Goal: Transaction & Acquisition: Obtain resource

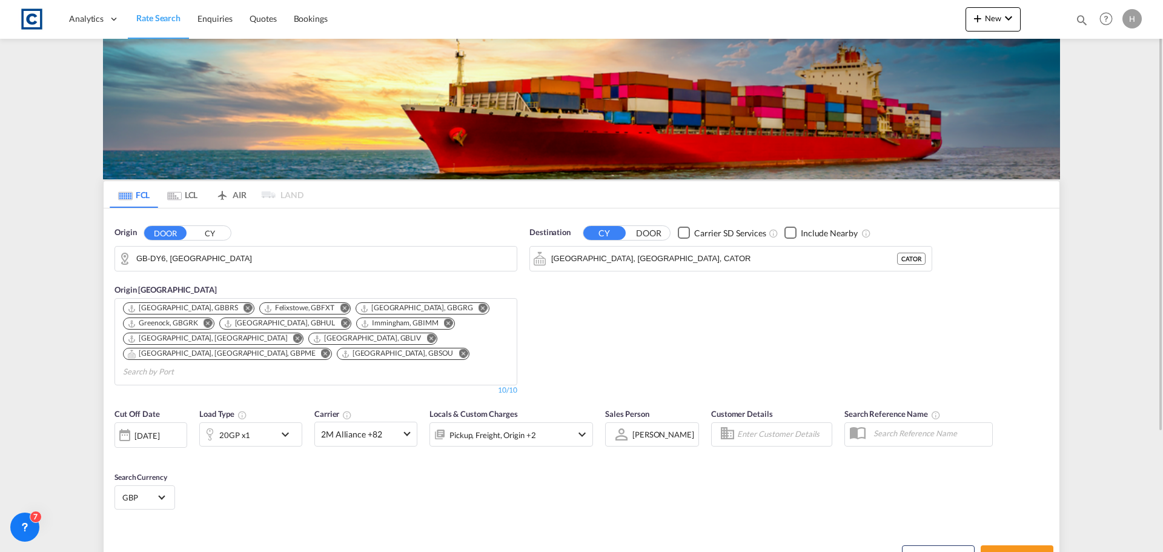
click at [228, 265] on input "GB-DY6, Dudley" at bounding box center [323, 259] width 374 height 18
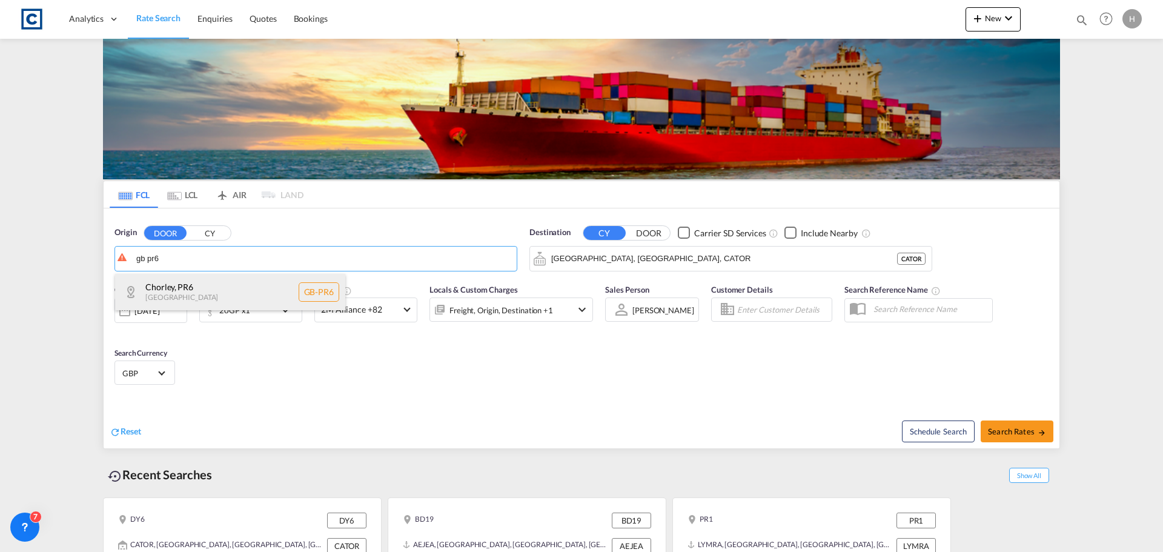
click at [221, 288] on div "Chorley , PR6 United Kingdom GB-PR6" at bounding box center [230, 292] width 230 height 36
type input "GB-PR6, Chorley"
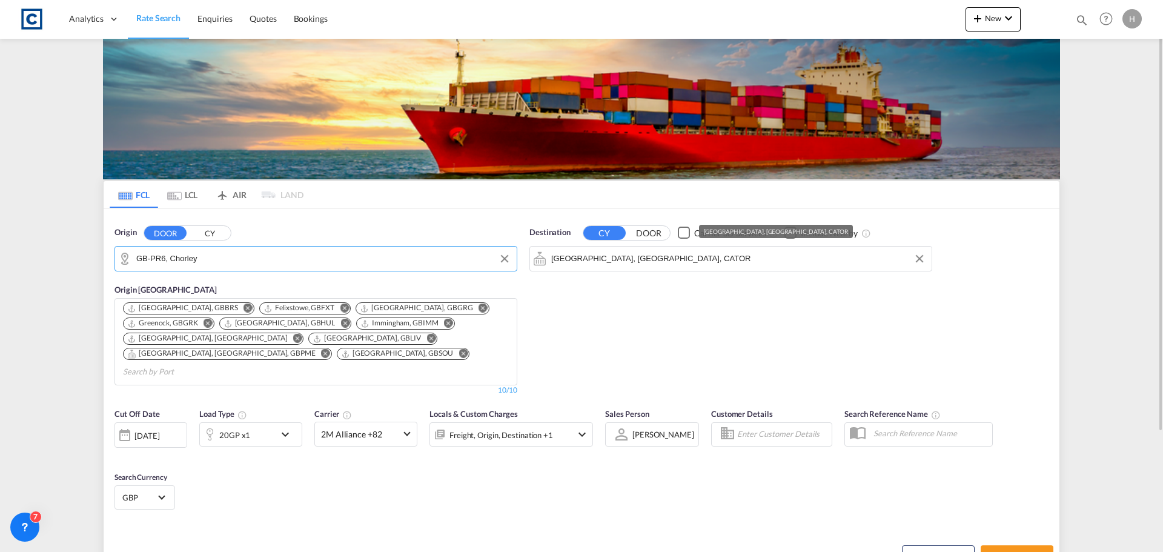
click at [649, 258] on input "Toronto, ON, CATOR" at bounding box center [738, 259] width 374 height 18
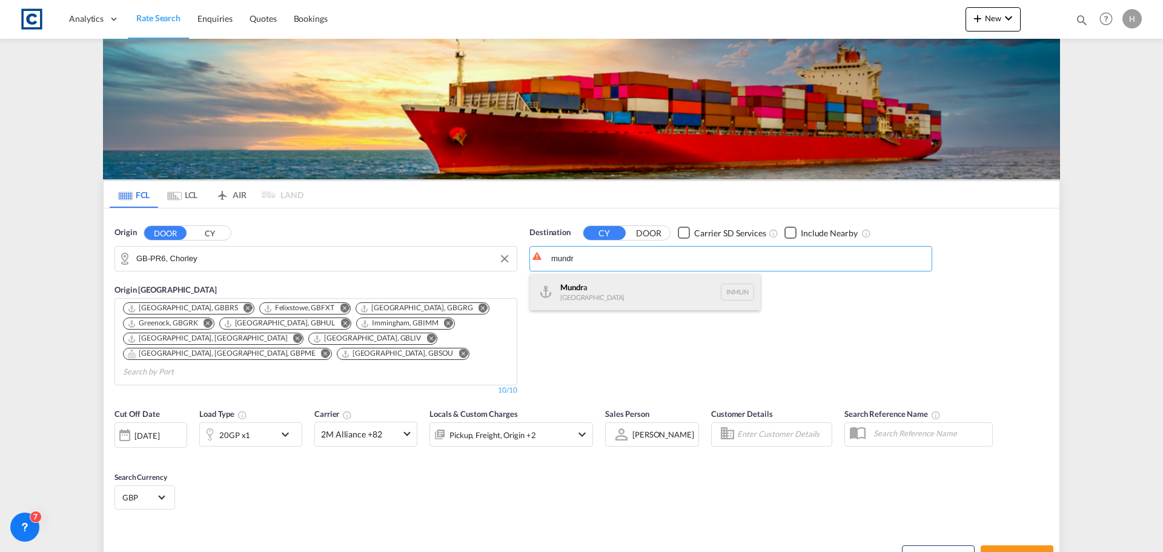
click at [628, 293] on div "Mundr a India INMUN" at bounding box center [645, 292] width 230 height 36
type input "Mundra, INMUN"
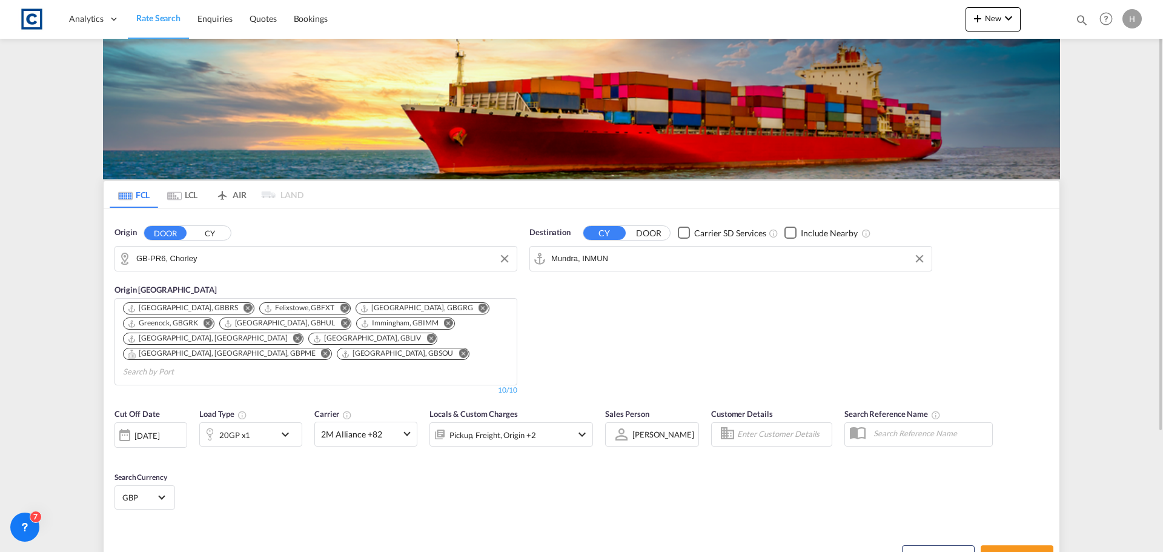
click at [562, 422] on div "Pickup, Freight, Origin +2" at bounding box center [512, 434] width 164 height 24
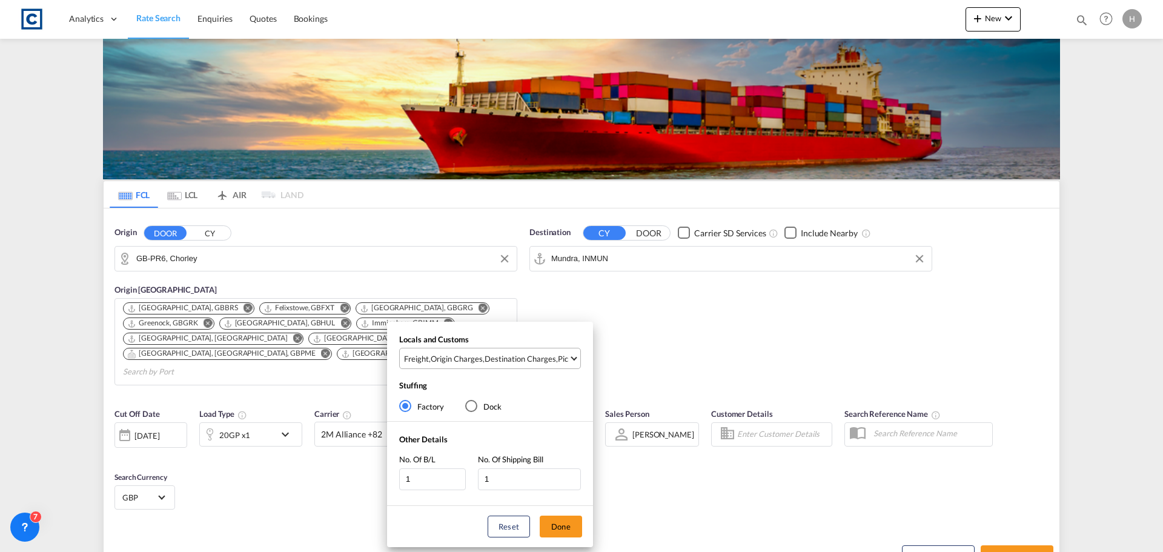
click at [545, 348] on md-select "Freight , Origin Charges , Destination Charges , Pickup Charges Clear All Selec…" at bounding box center [490, 358] width 182 height 21
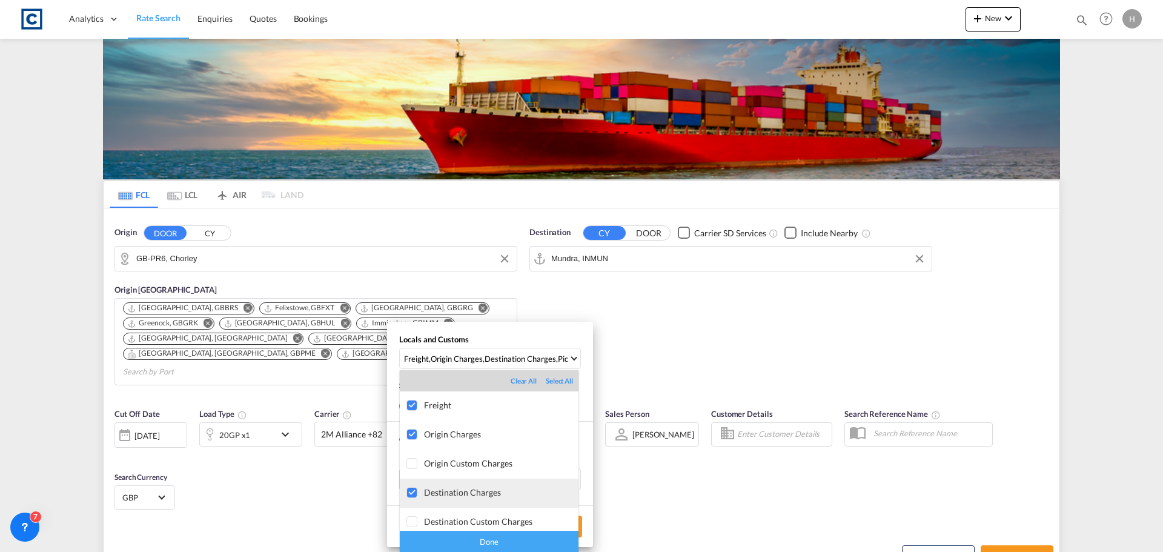
click at [500, 494] on div "Destination Charges" at bounding box center [501, 492] width 154 height 10
click at [523, 538] on div "Done" at bounding box center [489, 541] width 179 height 21
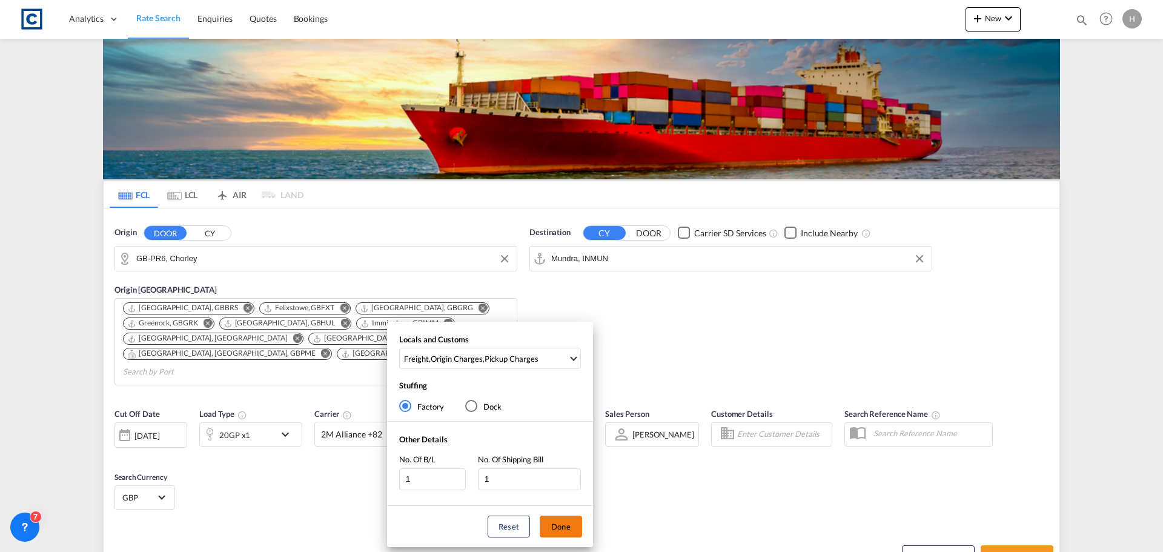
click at [567, 522] on button "Done" at bounding box center [561, 527] width 42 height 22
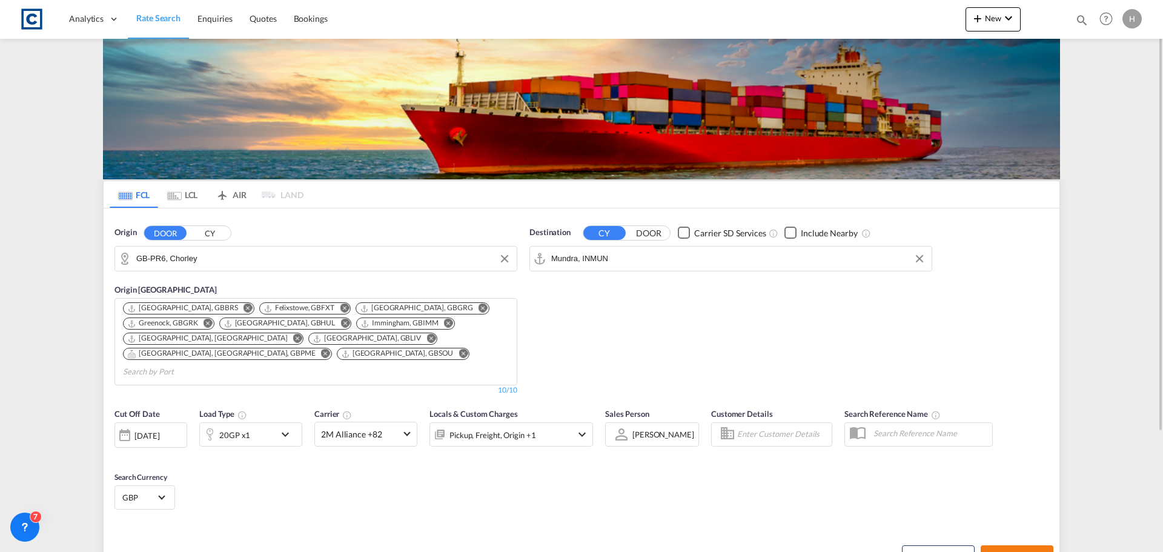
click at [1020, 551] on span "Search Rates" at bounding box center [1017, 556] width 58 height 10
type input "PR6 to INMUN / 18 Sep 2025"
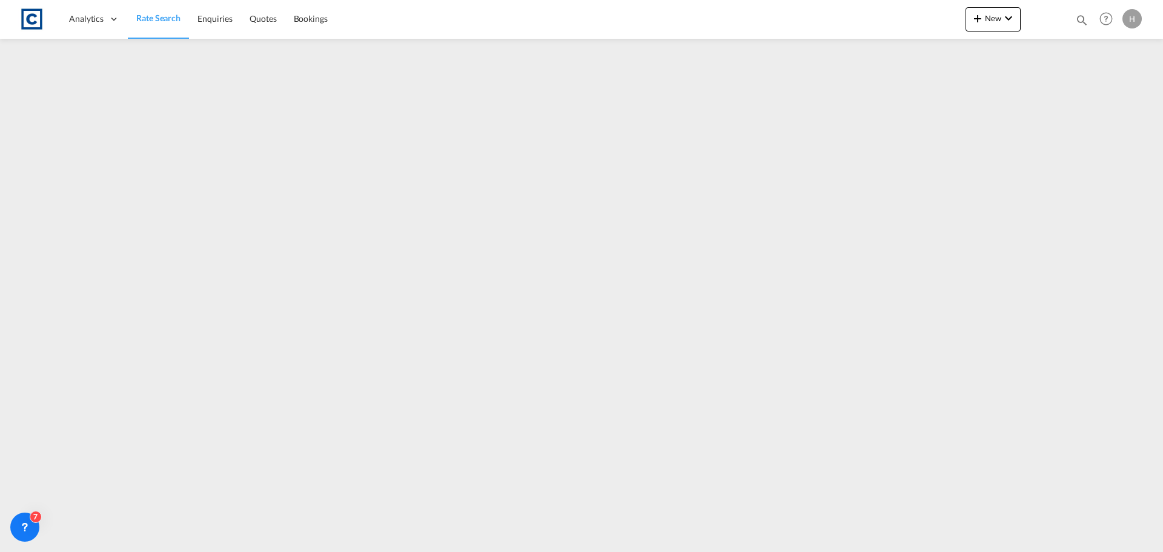
click at [167, 17] on span "Rate Search" at bounding box center [158, 18] width 44 height 10
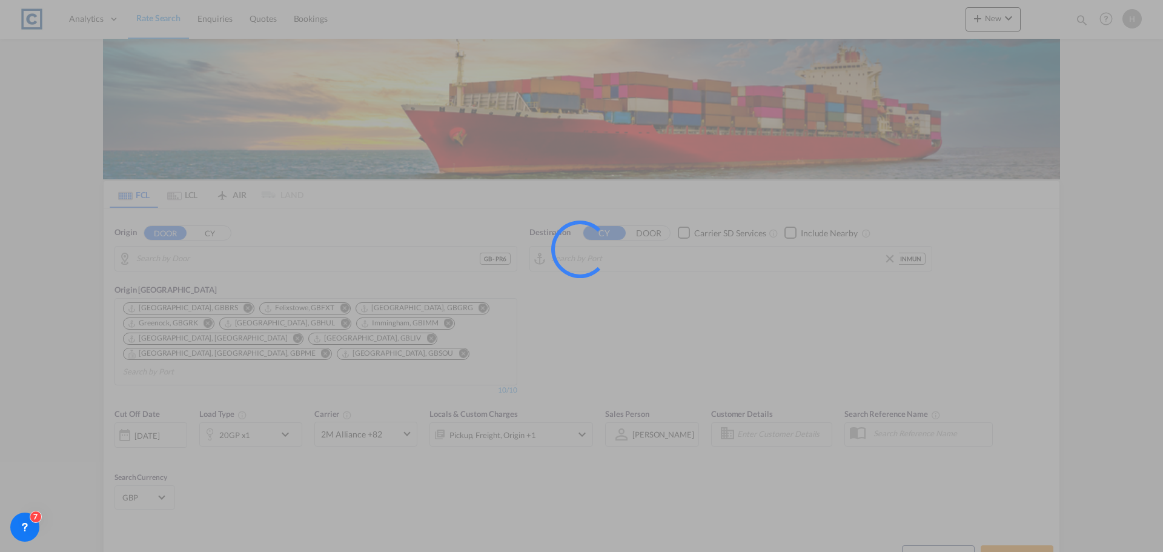
type input "GB-PR6, Chorley"
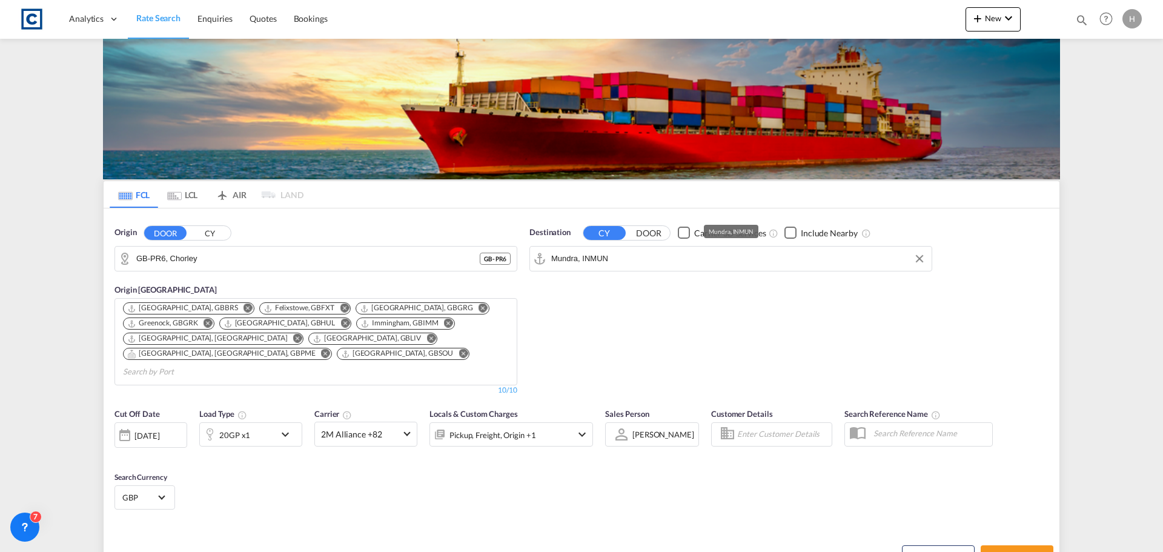
click at [651, 264] on input "Mundra, INMUN" at bounding box center [738, 259] width 374 height 18
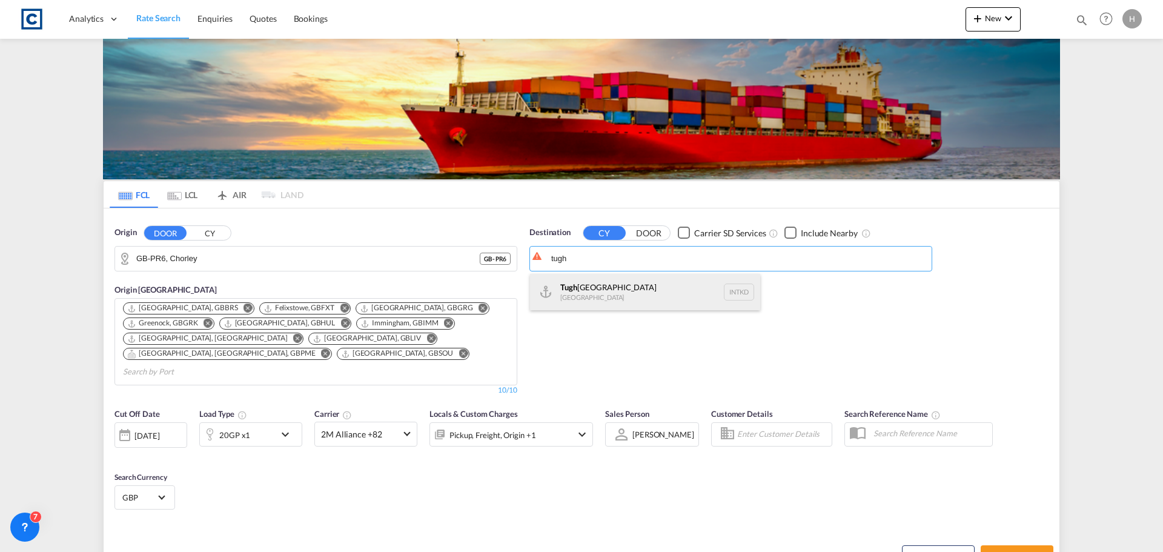
click at [648, 293] on div "Tugh lakabad India INTKD" at bounding box center [645, 292] width 230 height 36
type input "Tughlakabad, INTKD"
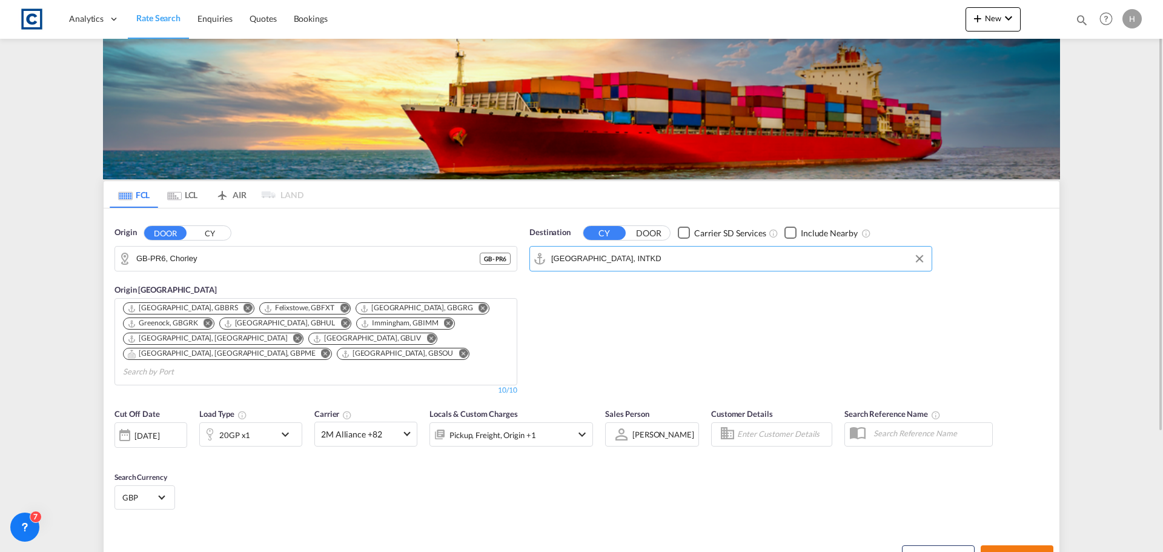
click at [1012, 551] on span "Search Rates" at bounding box center [1017, 556] width 58 height 10
type input "PR6 to INTKD / [DATE]"
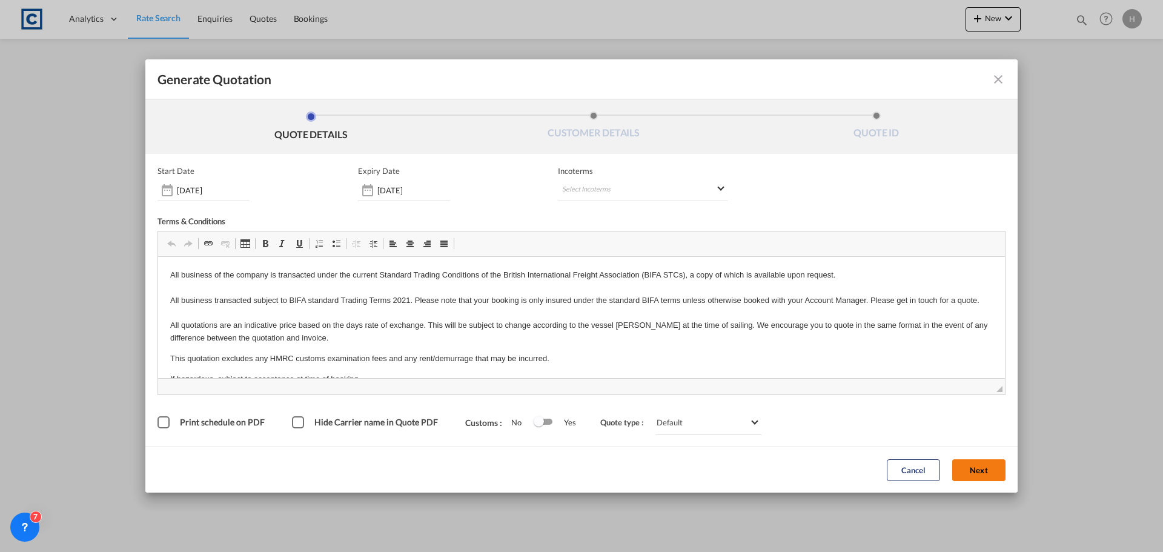
click at [988, 463] on button "Next" at bounding box center [978, 470] width 53 height 22
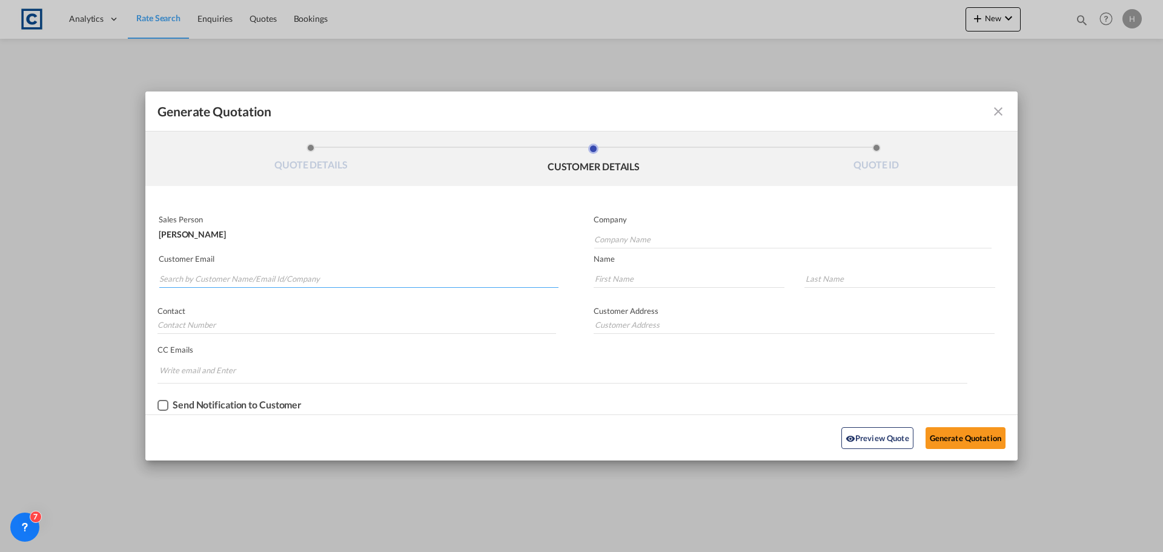
click at [299, 284] on input "Search by Customer Name/Email Id/Company" at bounding box center [358, 279] width 399 height 18
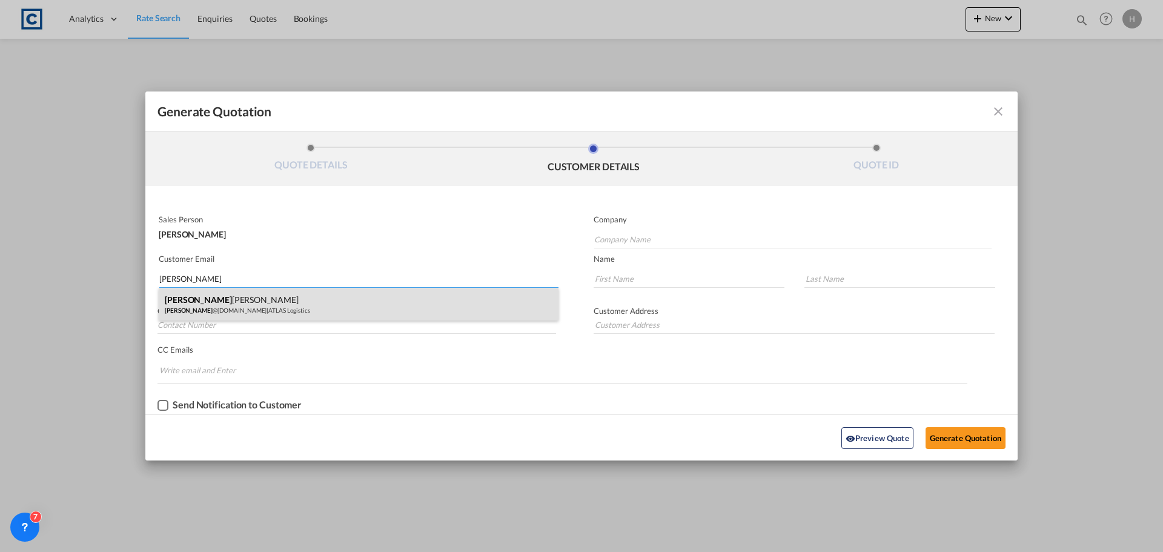
type input "[PERSON_NAME]"
click at [926, 427] on button "Generate Quotation" at bounding box center [966, 438] width 80 height 22
click at [328, 312] on div "[PERSON_NAME] [PERSON_NAME] @[DOMAIN_NAME] | ATLAS Logistics" at bounding box center [359, 306] width 400 height 33
type input "ATLAS Logistics"
type input "[PERSON_NAME][EMAIL_ADDRESS][DOMAIN_NAME]"
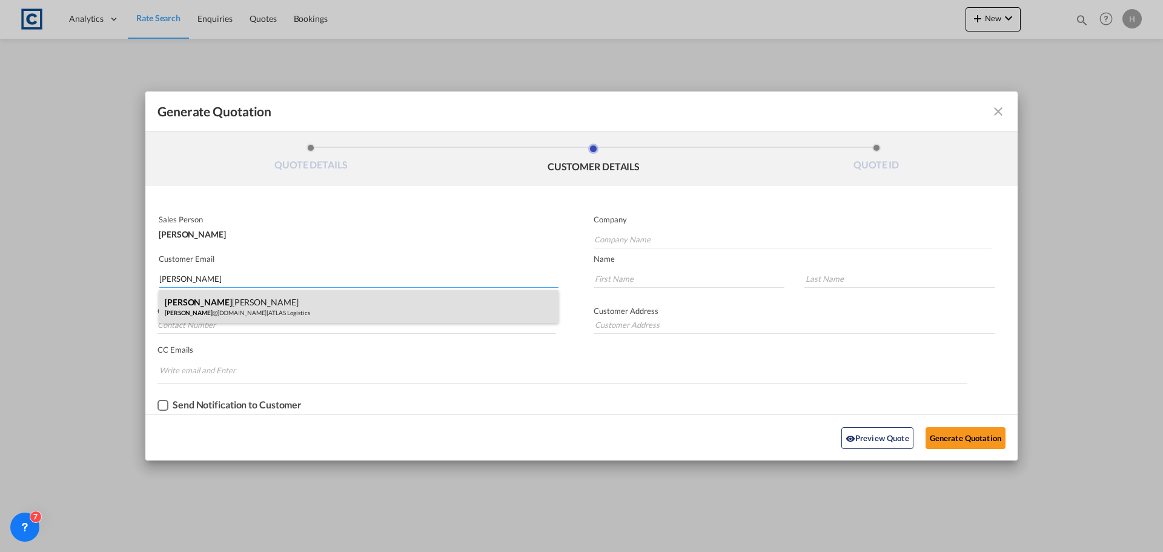
type input "[PERSON_NAME]"
type input "[STREET_ADDRESS]"
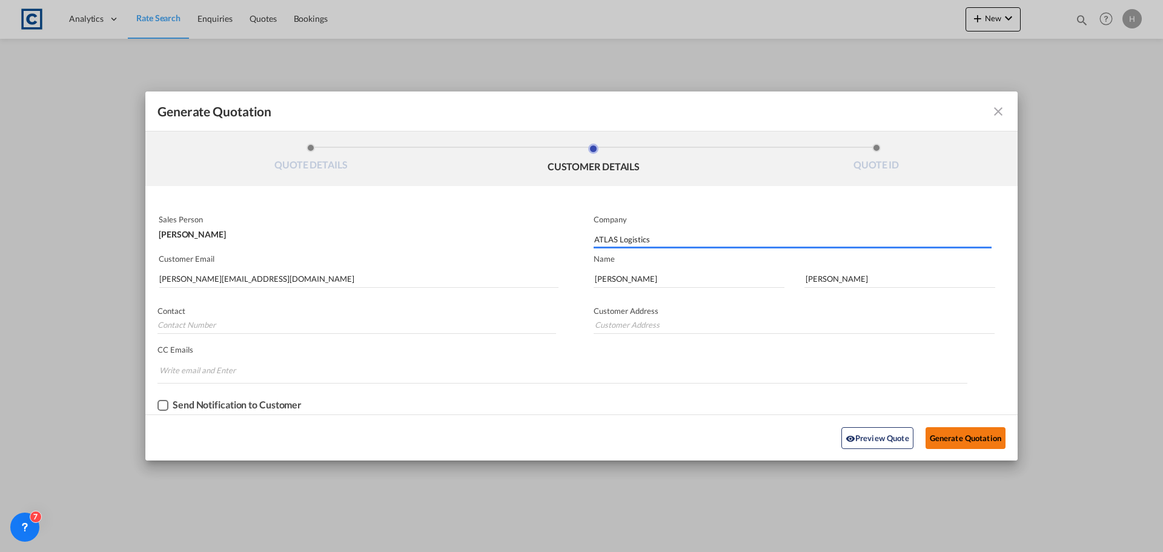
type input "[STREET_ADDRESS]"
click at [963, 434] on button "Generate Quotation" at bounding box center [966, 438] width 80 height 22
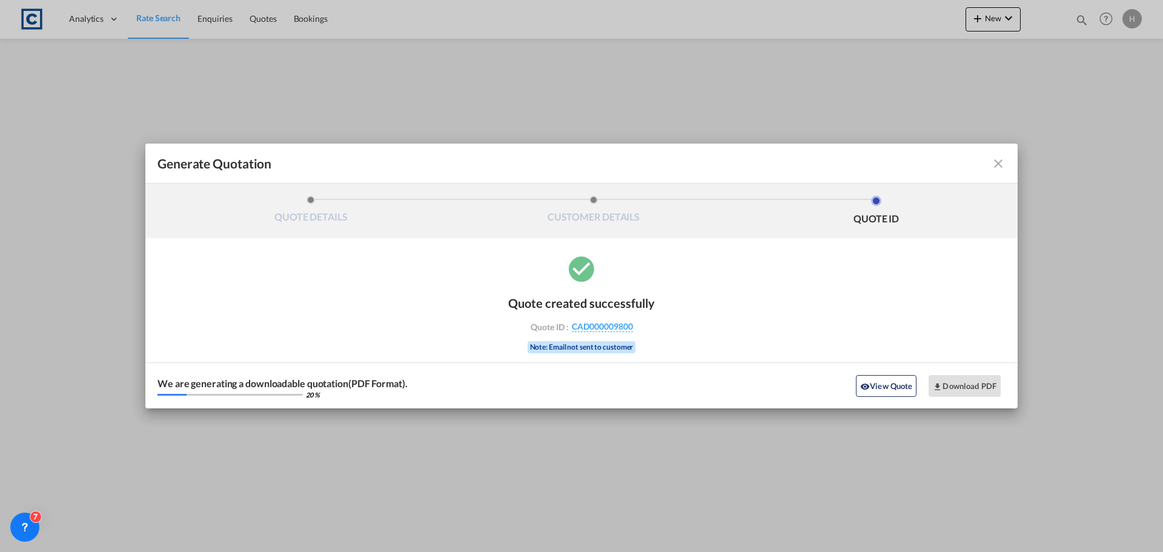
drag, startPoint x: 894, startPoint y: 385, endPoint x: 147, endPoint y: 367, distance: 747.8
click at [894, 385] on button "View Quote" at bounding box center [886, 386] width 61 height 22
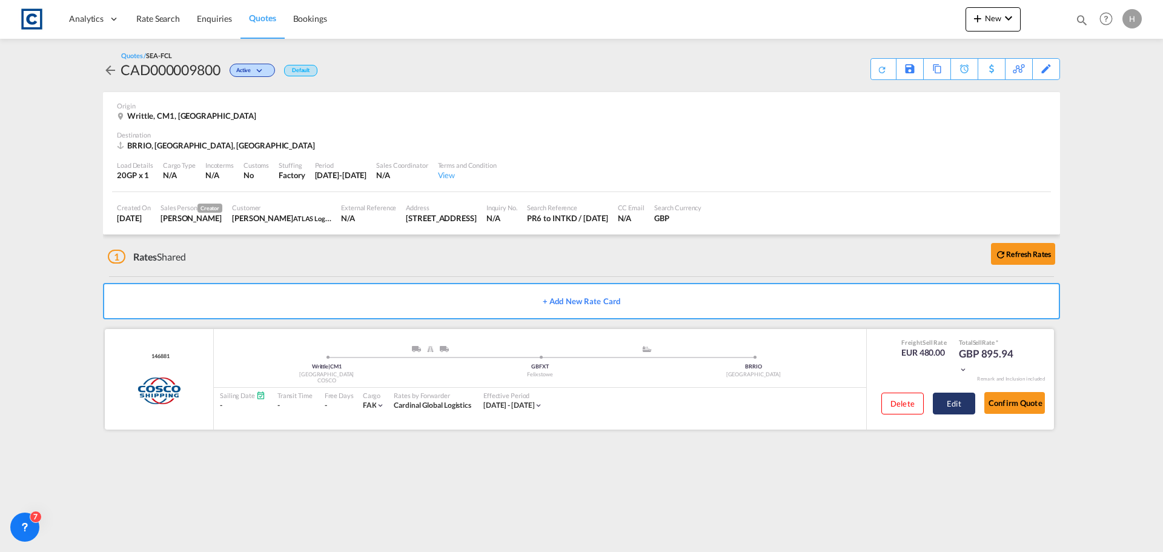
click at [960, 400] on button "Edit" at bounding box center [954, 404] width 42 height 22
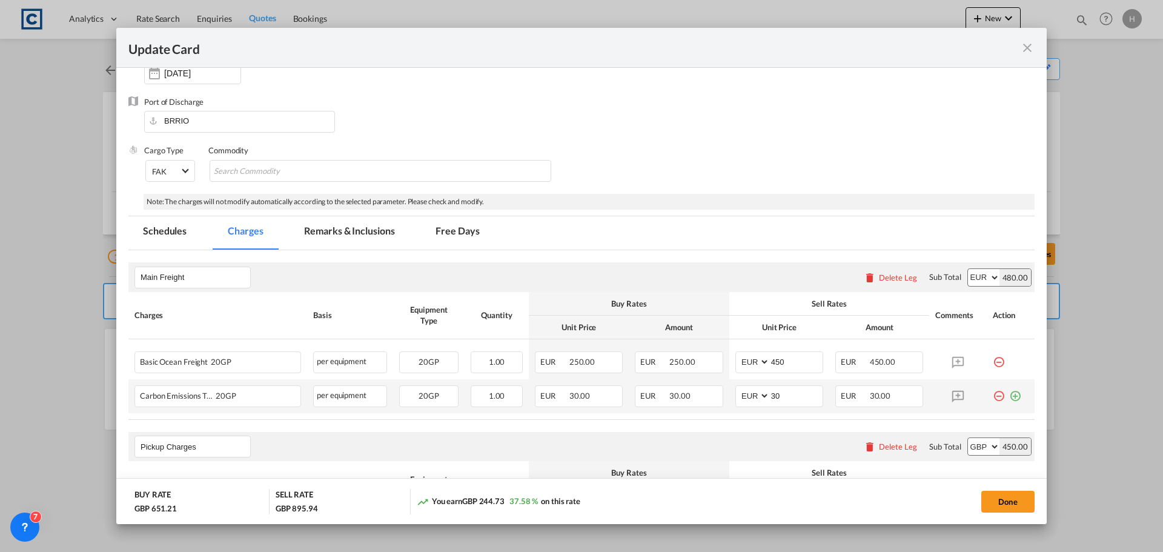
scroll to position [182, 0]
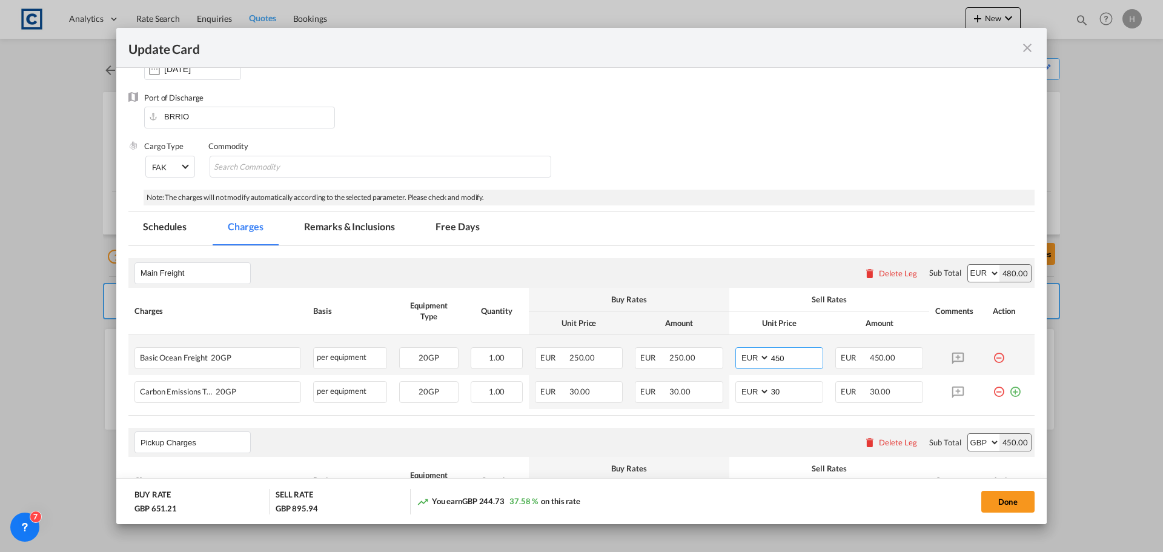
drag, startPoint x: 783, startPoint y: 359, endPoint x: 764, endPoint y: 362, distance: 19.6
click at [770, 362] on input "450" at bounding box center [796, 357] width 53 height 18
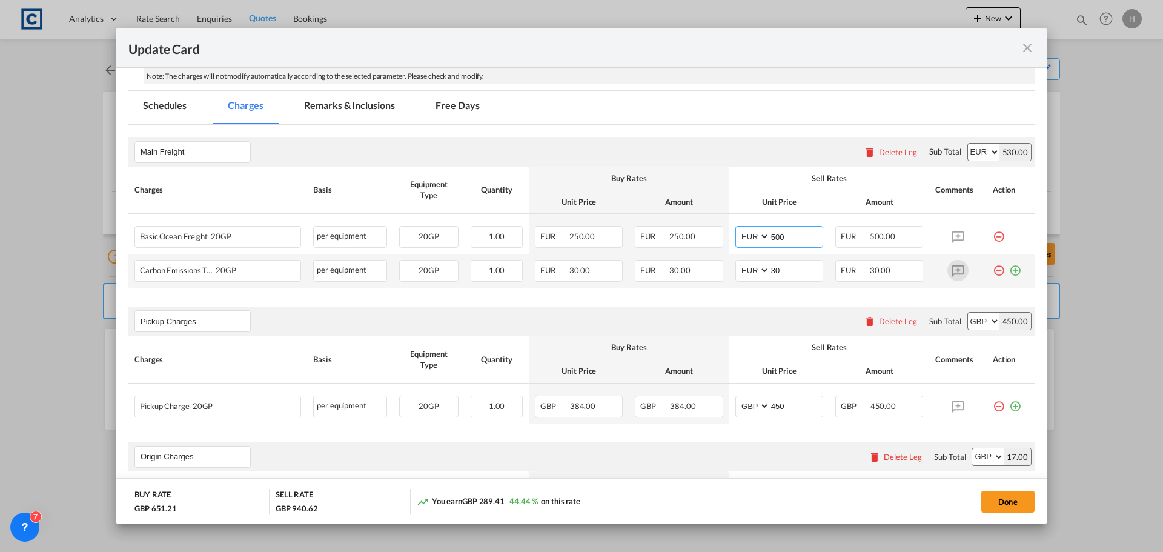
scroll to position [363, 0]
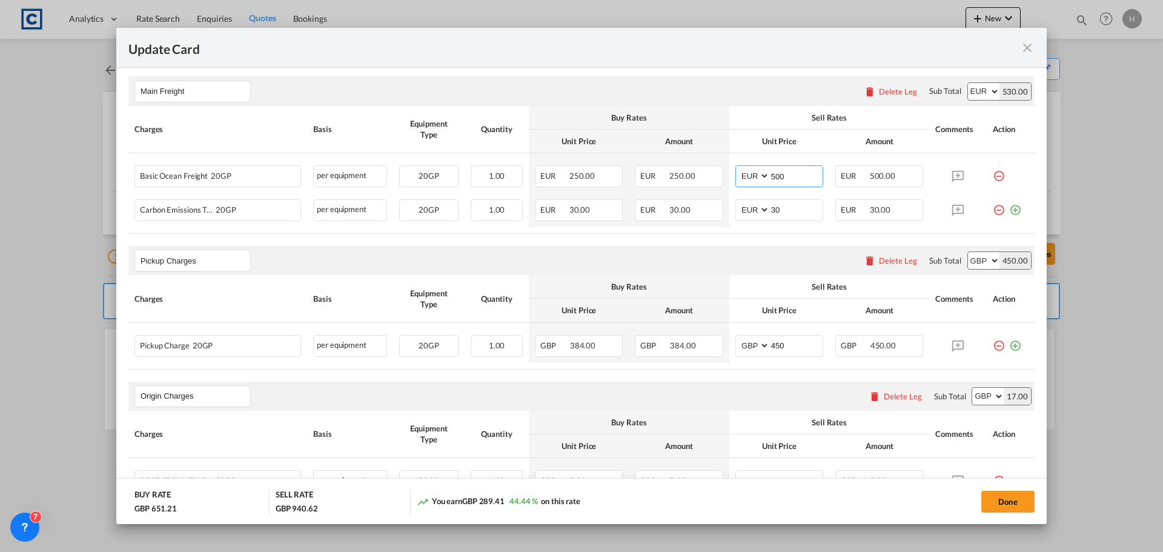
type input "500"
click at [1002, 502] on button "Done" at bounding box center [1007, 502] width 53 height 22
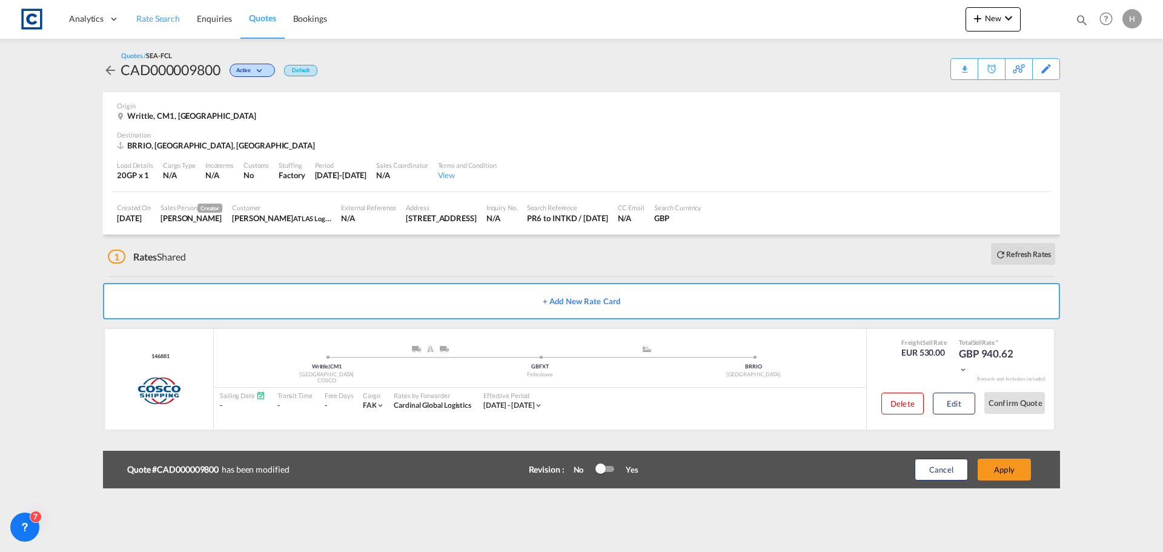
click at [175, 24] on span "Rate Search" at bounding box center [158, 18] width 44 height 10
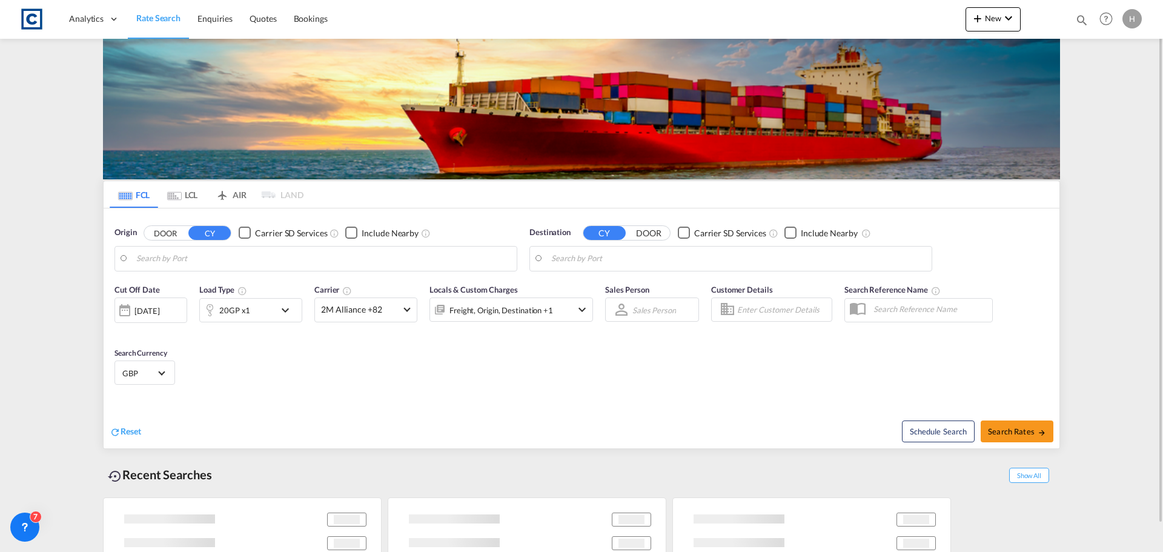
type input "GB-CM1, [GEOGRAPHIC_DATA]"
type input "[GEOGRAPHIC_DATA], BRGIG"
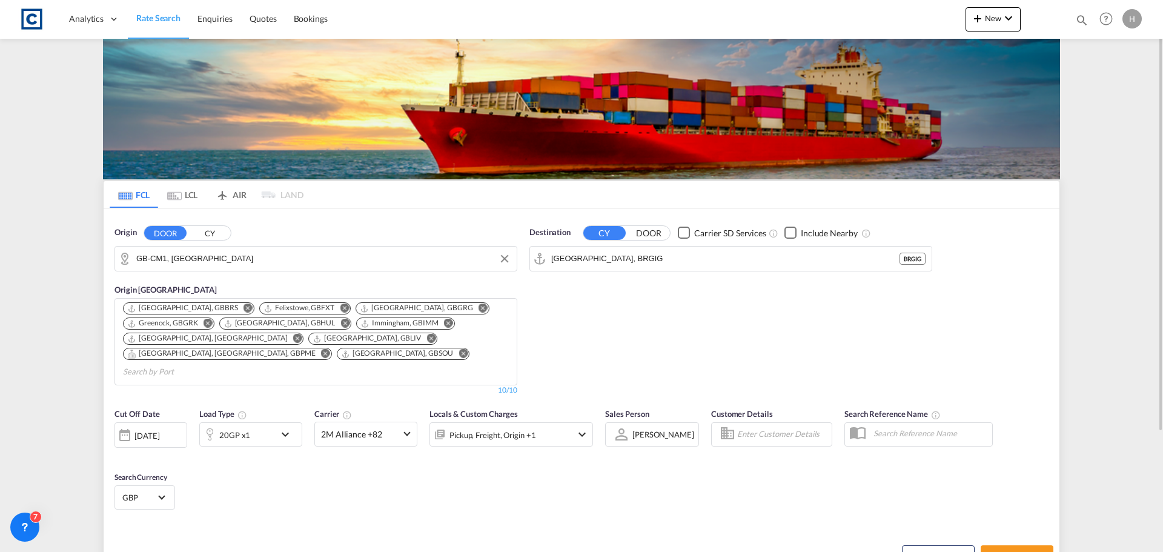
click at [232, 261] on input "GB-CM1, [GEOGRAPHIC_DATA]" at bounding box center [323, 259] width 374 height 18
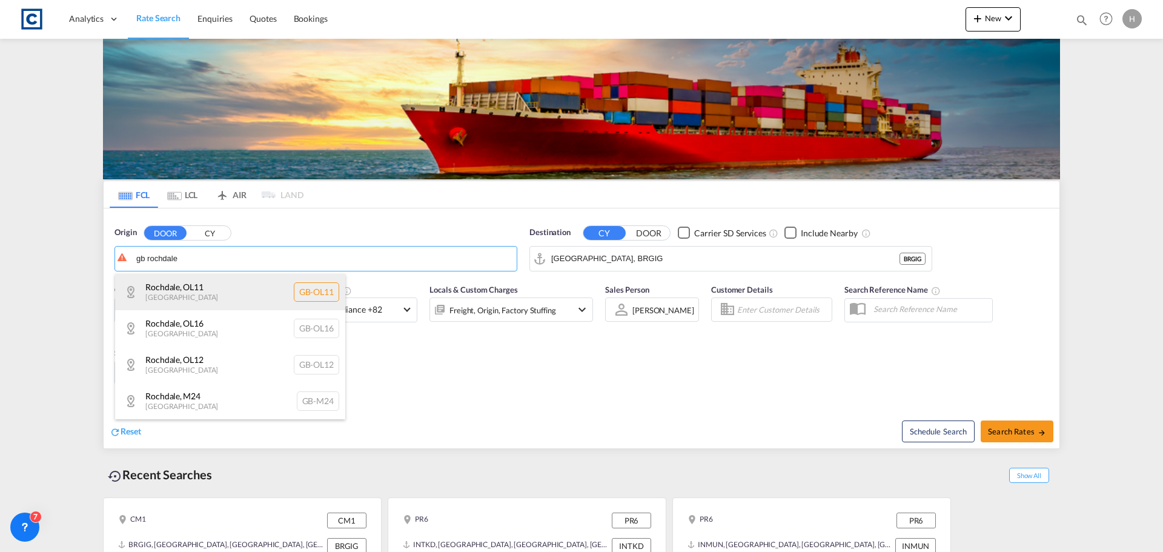
click at [266, 287] on div "Rochdale , OL11 [GEOGRAPHIC_DATA] [GEOGRAPHIC_DATA]-OL11" at bounding box center [230, 292] width 230 height 36
type input "GB-OL11, Rochdale"
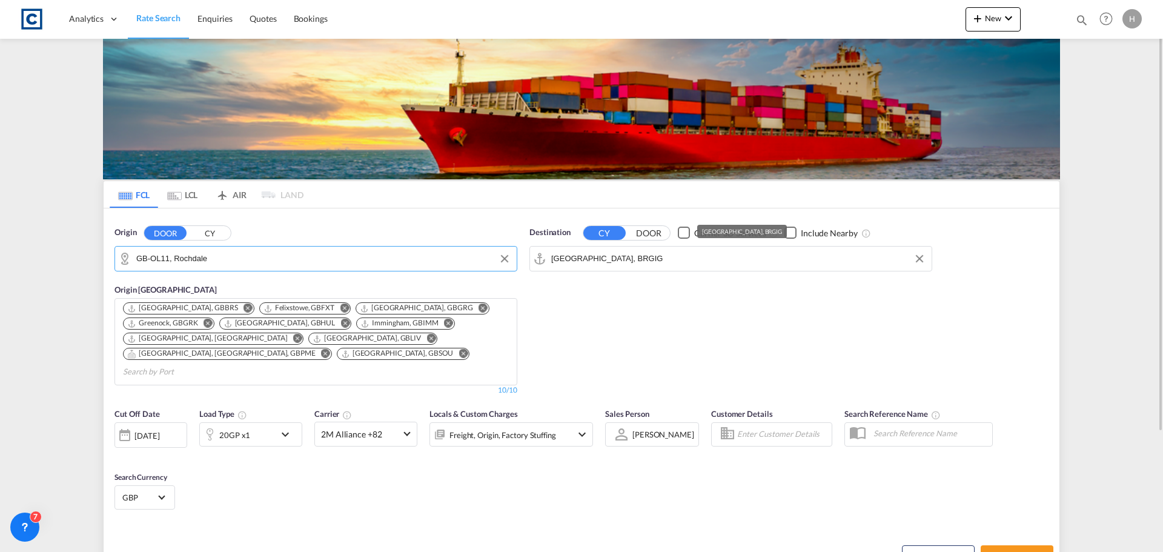
click at [688, 267] on input "[GEOGRAPHIC_DATA], BRGIG" at bounding box center [738, 259] width 374 height 18
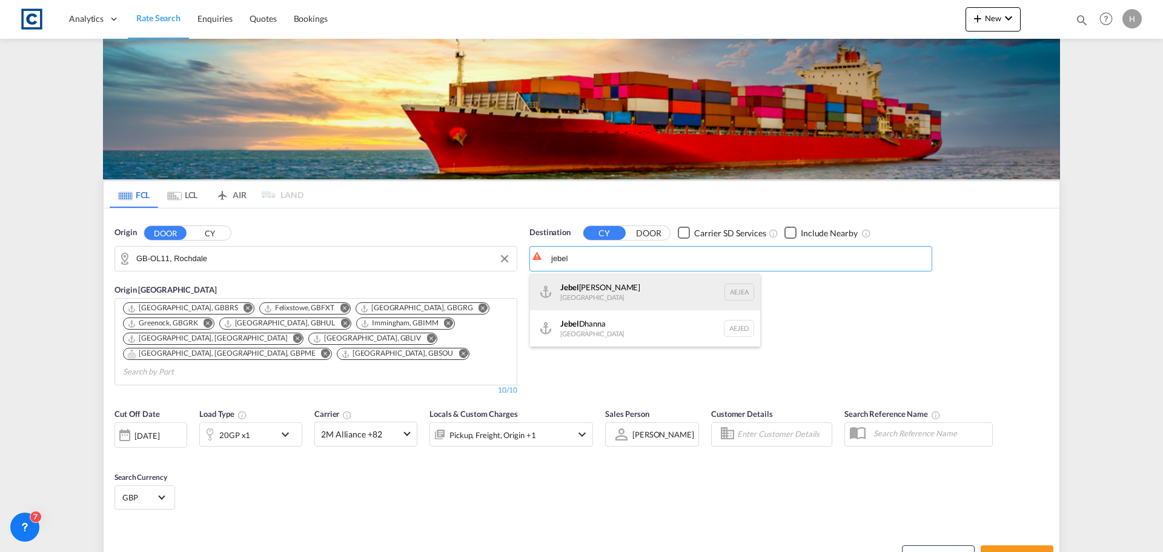
click at [672, 290] on div "[GEOGRAPHIC_DATA] [GEOGRAPHIC_DATA]" at bounding box center [645, 292] width 230 height 36
type input "[GEOGRAPHIC_DATA], [GEOGRAPHIC_DATA]"
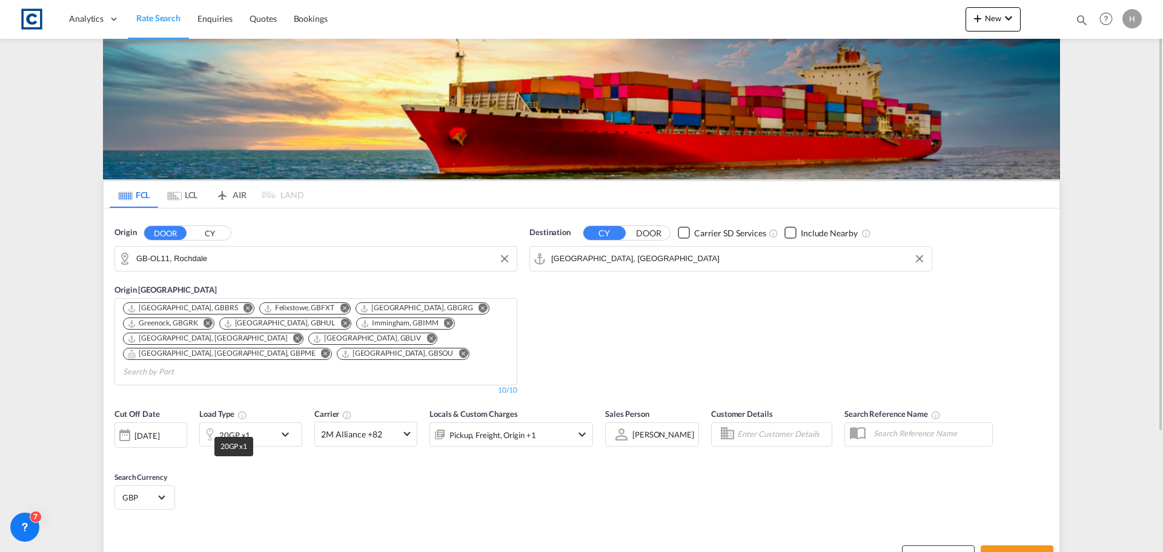
click at [246, 426] on div "20GP x1" at bounding box center [234, 434] width 31 height 17
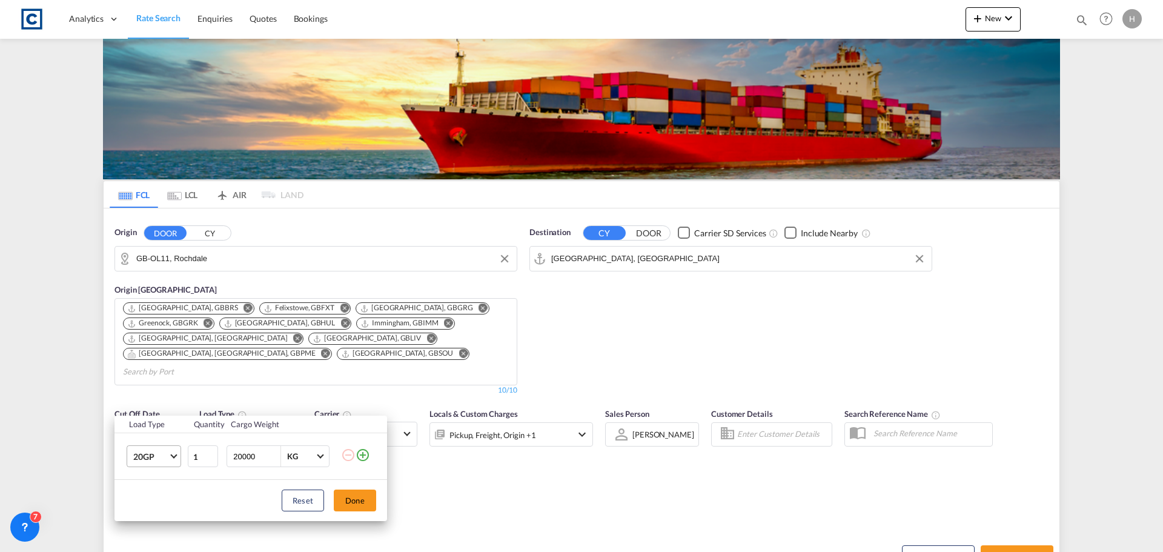
click at [160, 460] on span "20GP" at bounding box center [150, 457] width 35 height 12
drag, startPoint x: 179, startPoint y: 459, endPoint x: 241, endPoint y: 463, distance: 62.0
click at [179, 459] on md-option "40HC" at bounding box center [165, 464] width 82 height 29
click at [355, 499] on button "Done" at bounding box center [355, 501] width 42 height 22
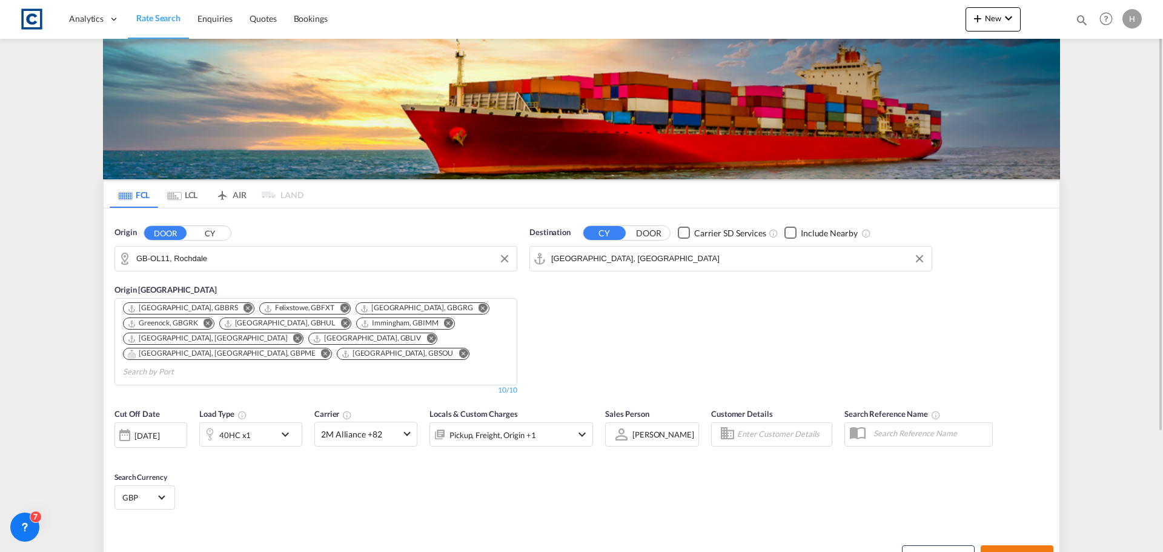
click at [1031, 551] on span "Search Rates" at bounding box center [1017, 556] width 58 height 10
type input "OL11 to AEJEA / [DATE]"
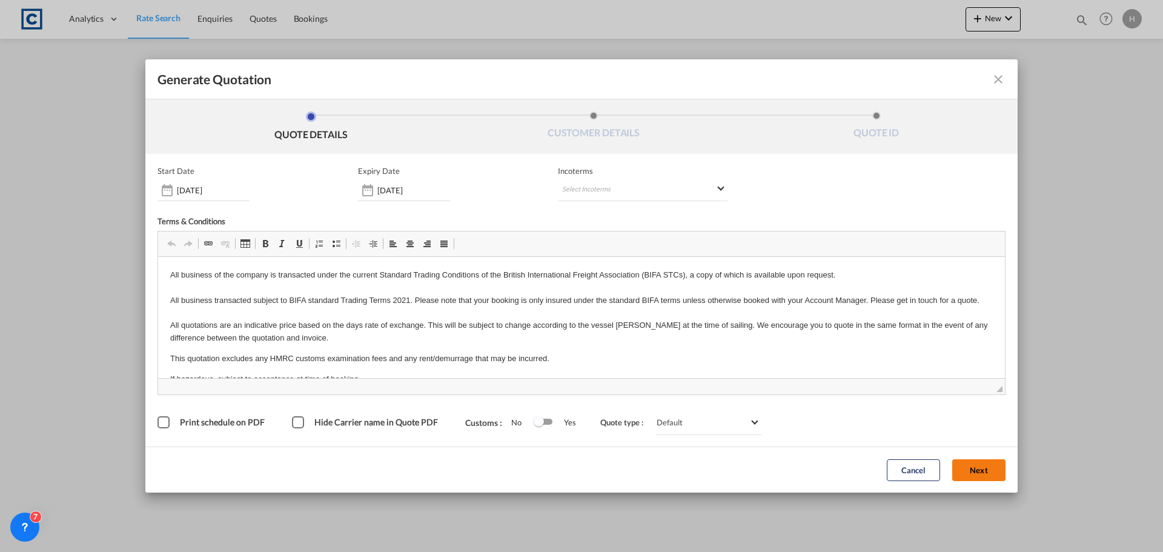
click at [971, 471] on button "Next" at bounding box center [978, 470] width 53 height 22
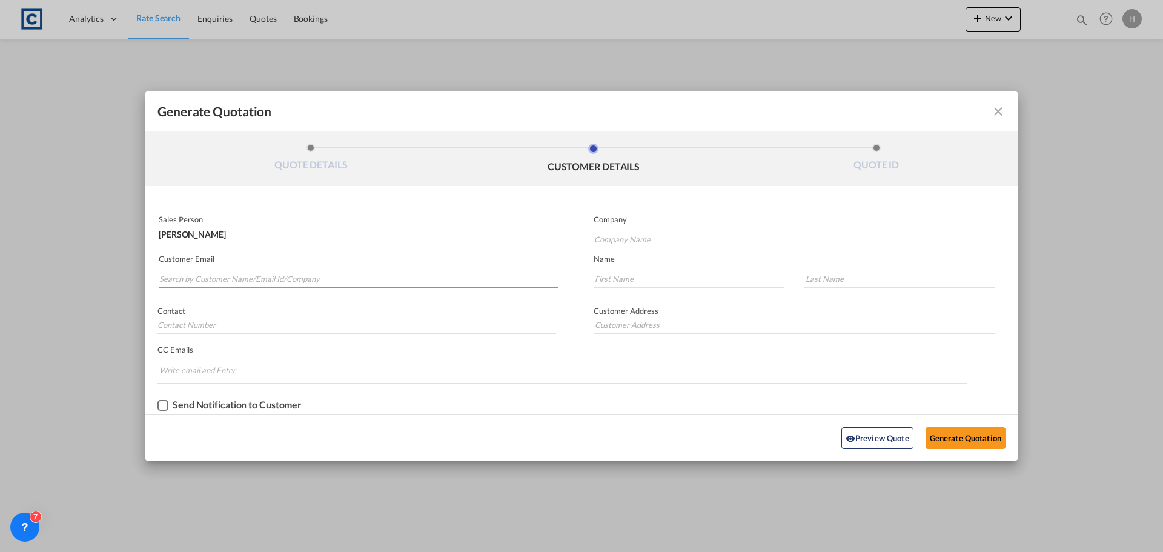
click at [391, 274] on input "Search by Customer Name/Email Id/Company" at bounding box center [358, 279] width 399 height 18
paste input "[EMAIL_ADDRESS][DOMAIN_NAME]"
type input "[EMAIL_ADDRESS][DOMAIN_NAME]"
click at [345, 295] on div "[PERSON_NAME] [EMAIL_ADDRESS][DOMAIN_NAME] | Blue Cargo Ltd" at bounding box center [359, 304] width 400 height 33
type input "Blue Cargo Ltd"
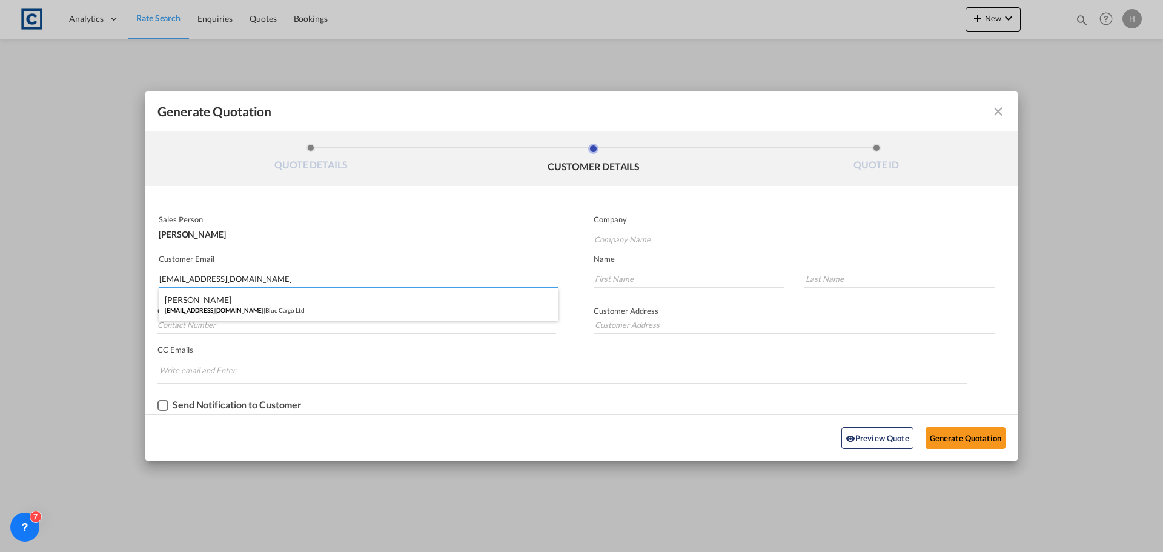
type input "Masood"
type input "Yumna"
type input "[STREET_ADDRESS]"
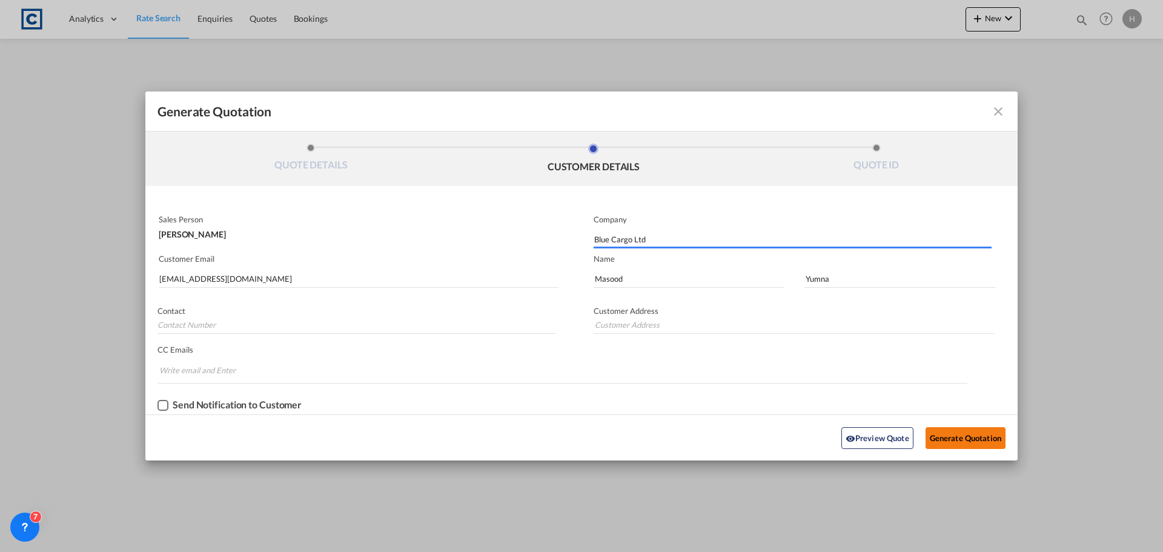
click at [960, 442] on button "Generate Quotation" at bounding box center [966, 438] width 80 height 22
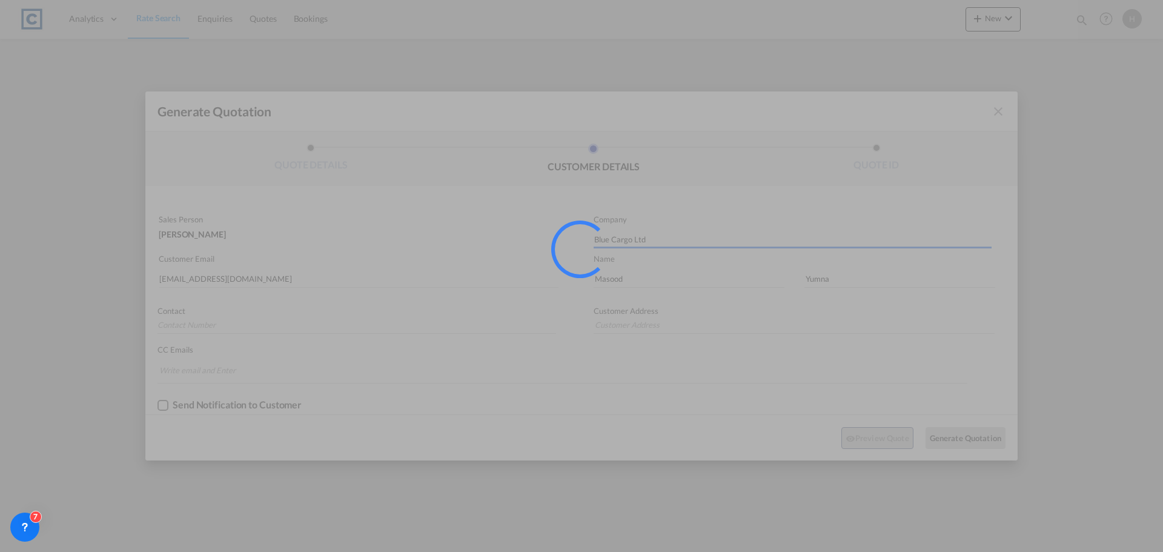
type input "[STREET_ADDRESS]"
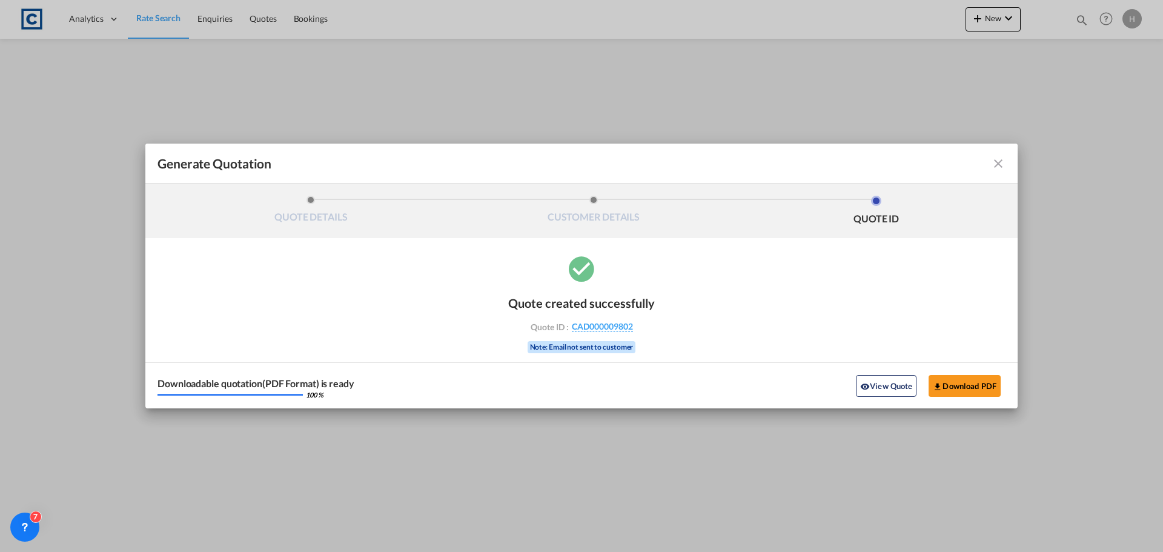
drag, startPoint x: 884, startPoint y: 385, endPoint x: 838, endPoint y: 376, distance: 46.2
click at [884, 385] on button "View Quote" at bounding box center [886, 386] width 61 height 22
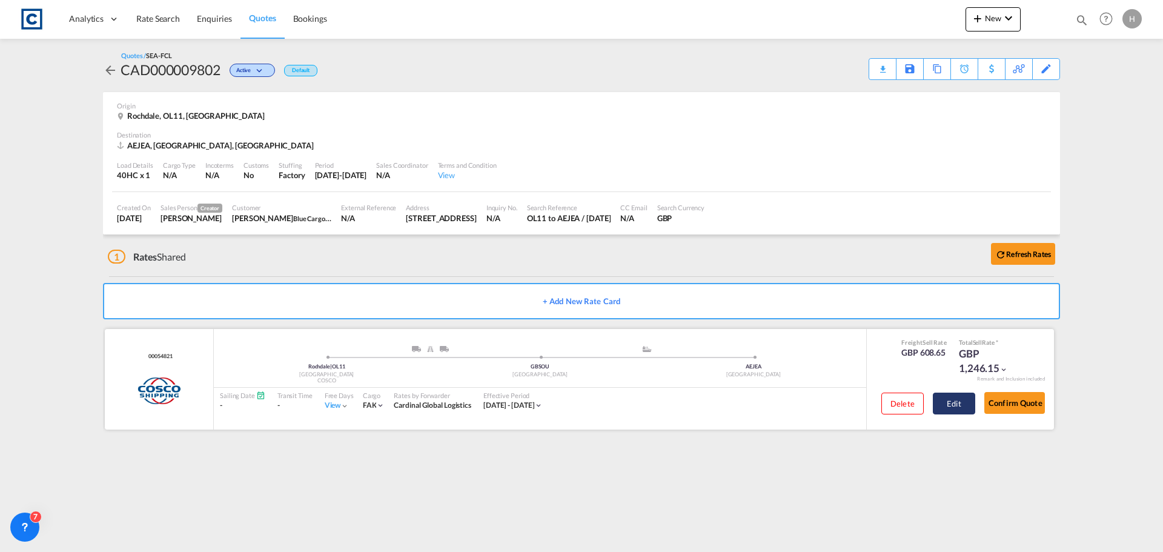
click at [940, 403] on button "Edit" at bounding box center [954, 404] width 42 height 22
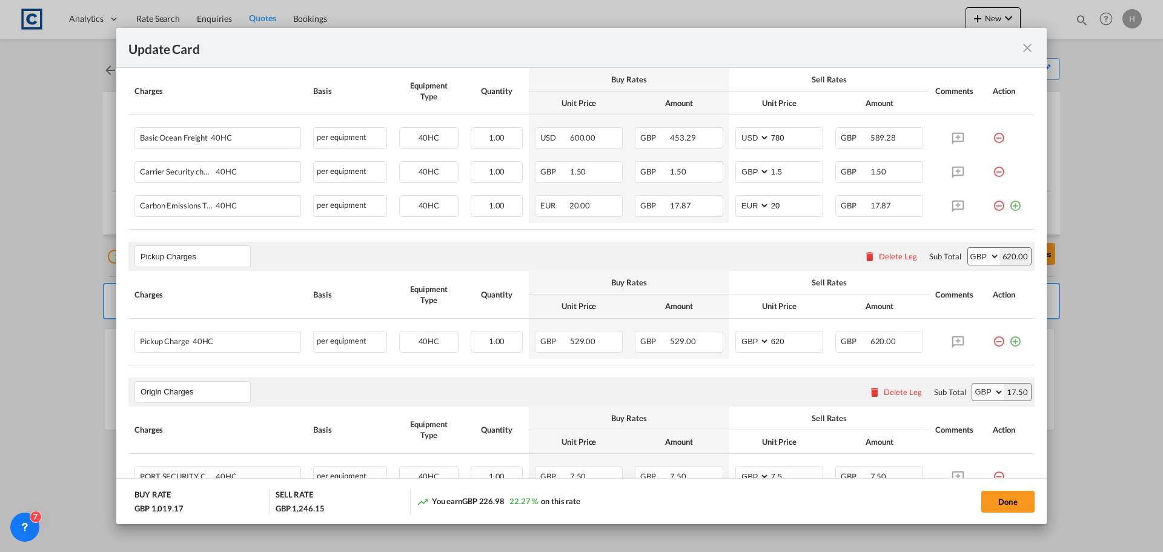
scroll to position [424, 0]
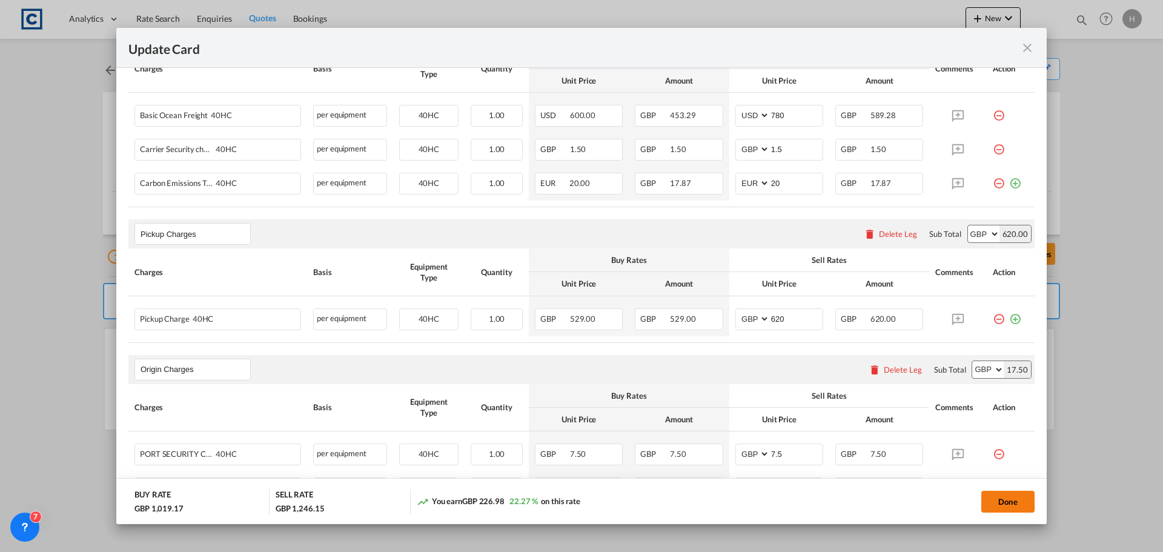
click at [1012, 500] on button "Done" at bounding box center [1007, 502] width 53 height 22
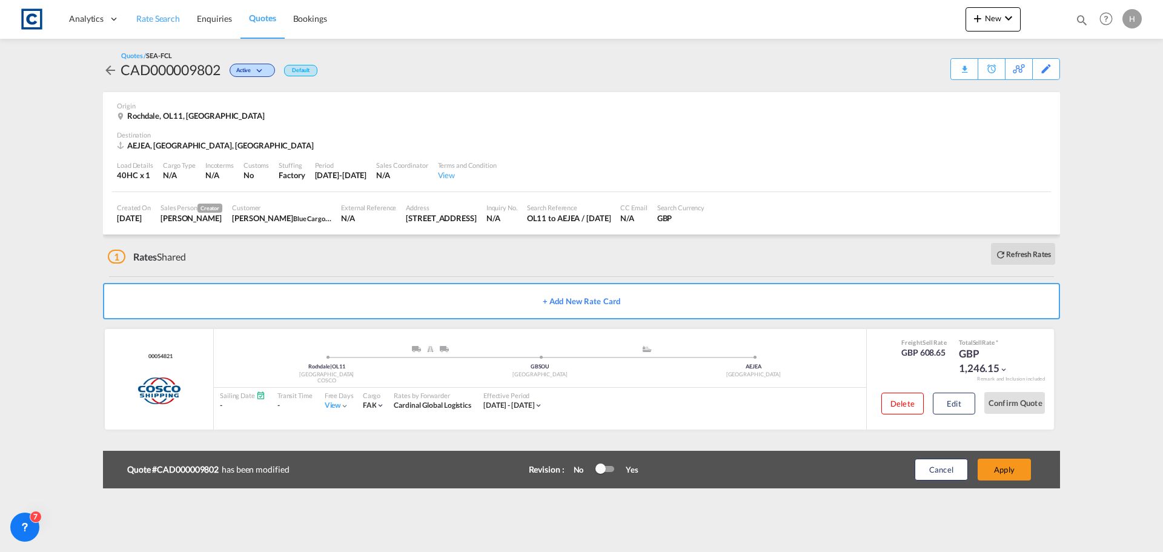
click at [168, 23] on span "Rate Search" at bounding box center [158, 18] width 44 height 10
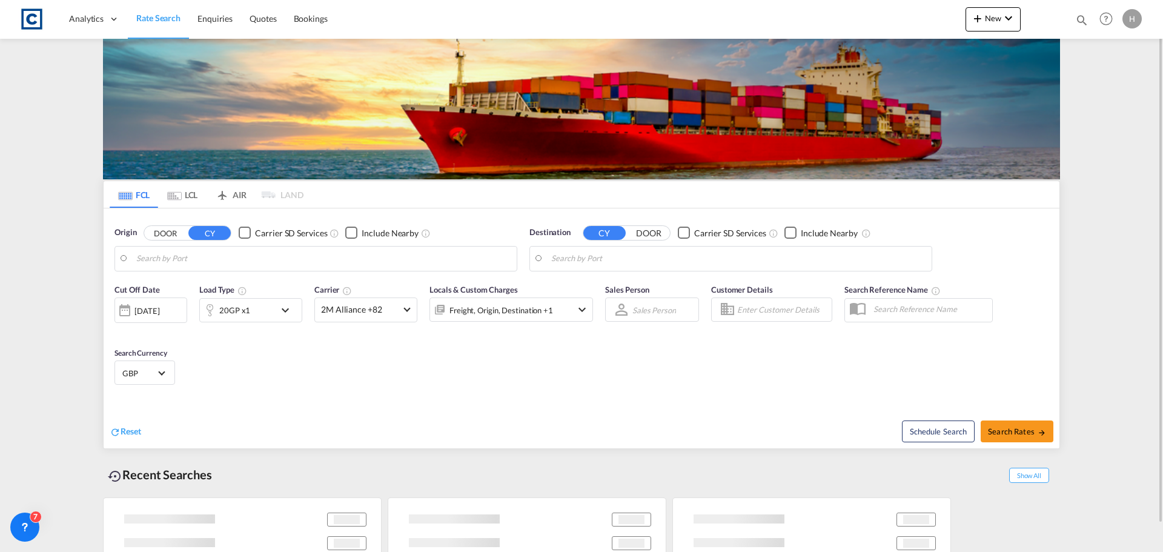
type input "GB-OL11, Rochdale"
type input "[GEOGRAPHIC_DATA], [GEOGRAPHIC_DATA]"
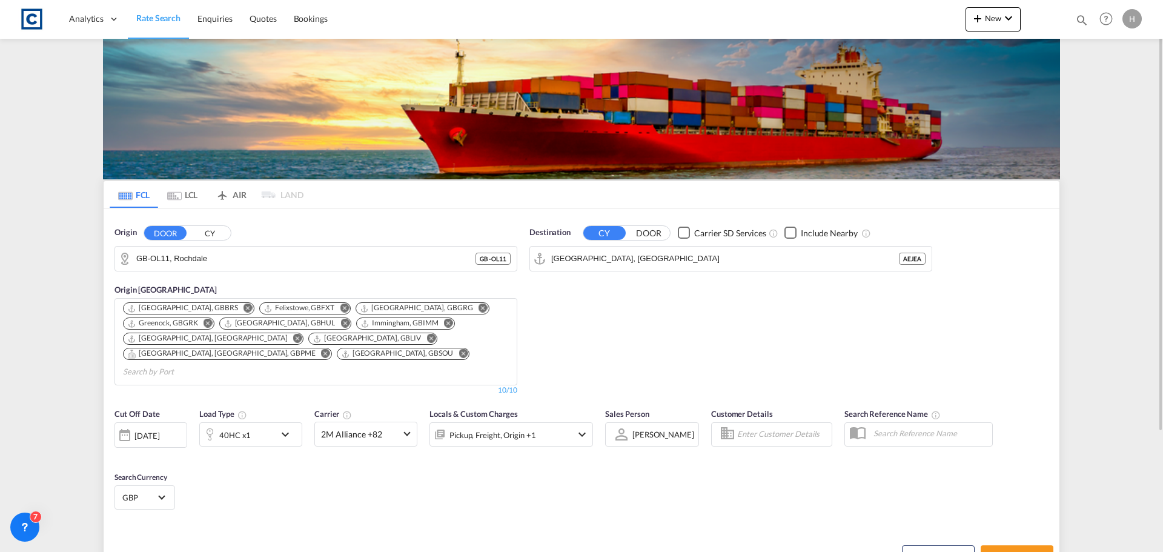
scroll to position [154, 0]
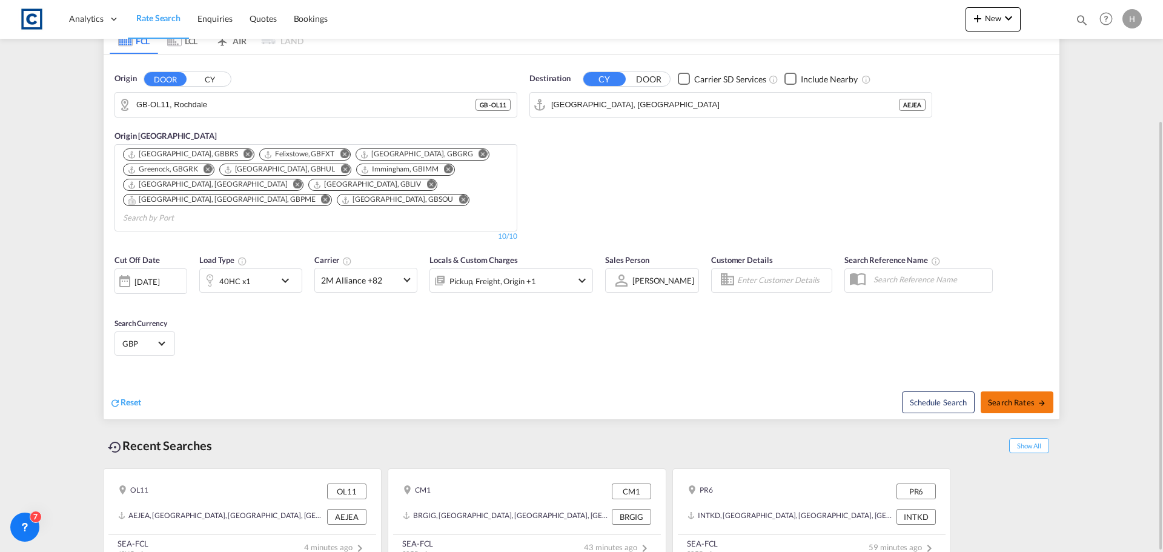
click at [1015, 397] on span "Search Rates" at bounding box center [1017, 402] width 58 height 10
type input "OL11 to AEJEA / [DATE]"
